Goal: Information Seeking & Learning: Understand process/instructions

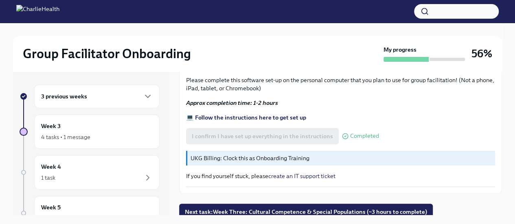
scroll to position [316, 0]
click at [99, 118] on div "Week 3 4 tasks • 1 message" at bounding box center [96, 132] width 125 height 34
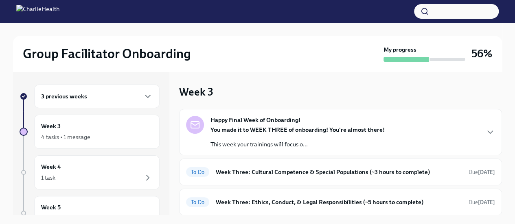
click at [285, 131] on strong "You made it to WEEK THREE of onboarding! You're almost there!" at bounding box center [297, 129] width 174 height 7
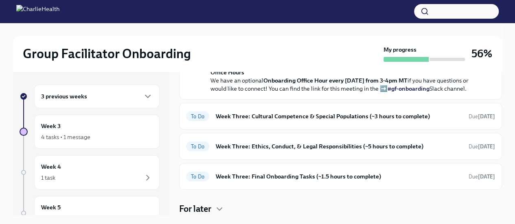
scroll to position [286, 0]
click at [287, 121] on h6 "Week Three: Cultural Competence & Special Populations (~3 hours to complete)" at bounding box center [339, 116] width 246 height 9
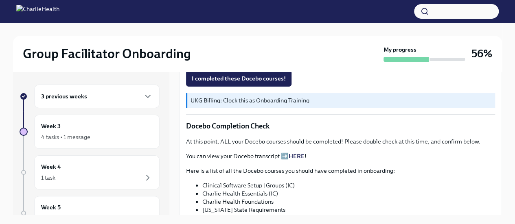
scroll to position [684, 0]
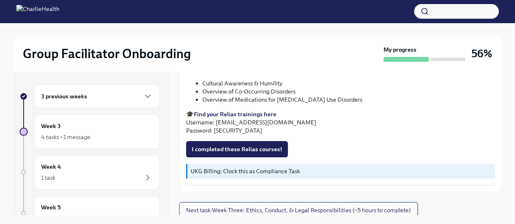
click at [238, 212] on button "Next task : Week Three: Ethics, Conduct, & Legal Responsibilities (~5 hours to …" at bounding box center [298, 210] width 238 height 16
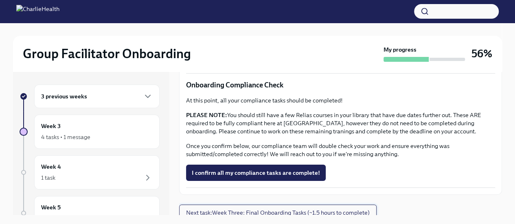
scroll to position [518, 0]
click at [238, 212] on button "Next task : Week Three: Final Onboarding Tasks (~1.5 hours to complete)" at bounding box center [277, 212] width 197 height 16
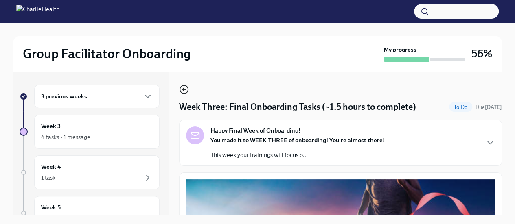
click at [182, 89] on icon "button" at bounding box center [184, 90] width 10 height 10
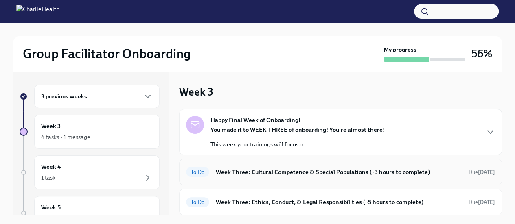
scroll to position [54, 0]
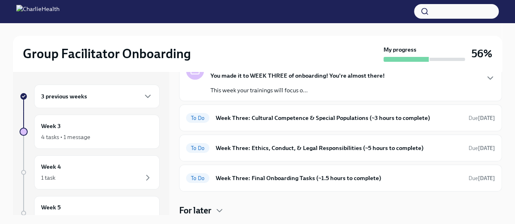
click at [133, 103] on div "3 previous weeks" at bounding box center [96, 97] width 125 height 24
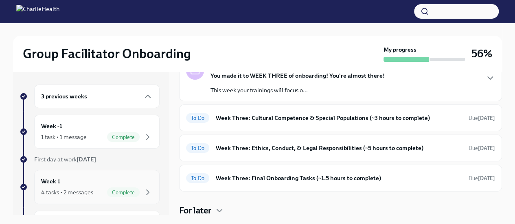
click at [80, 193] on div "4 tasks • 2 messages" at bounding box center [67, 192] width 52 height 8
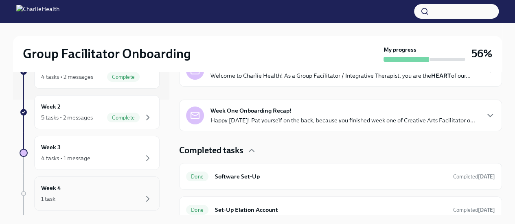
scroll to position [116, 0]
click at [94, 112] on div "5 tasks • 2 messages Complete" at bounding box center [96, 117] width 111 height 10
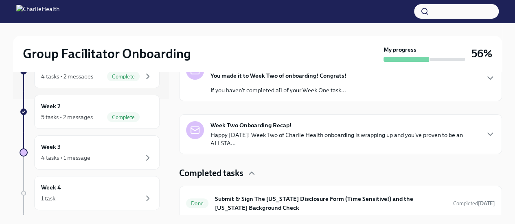
scroll to position [287, 0]
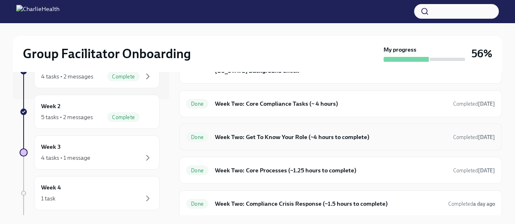
click at [271, 144] on div "Done Week Two: Get To Know Your Role (~4 hours to complete) Completed [DATE]" at bounding box center [340, 137] width 323 height 27
click at [265, 138] on h6 "Week Two: Get To Know Your Role (~4 hours to complete)" at bounding box center [331, 137] width 232 height 9
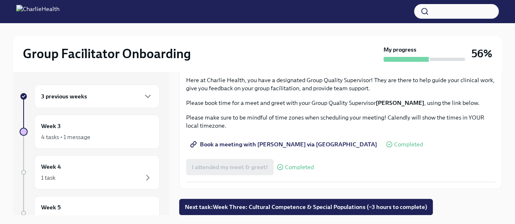
scroll to position [691, 0]
click at [257, 20] on span "Complete this form to schedule your integrative observations" at bounding box center [278, 15] width 173 height 8
